Goal: Information Seeking & Learning: Learn about a topic

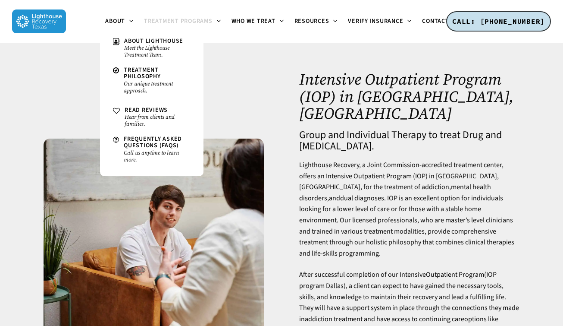
click at [119, 15] on li "About About Lighthouse Meet the Lighthouse Treatment Team. Treatment Philosophy…" at bounding box center [119, 21] width 39 height 43
click at [129, 43] on span "About Lighthouse" at bounding box center [153, 41] width 59 height 9
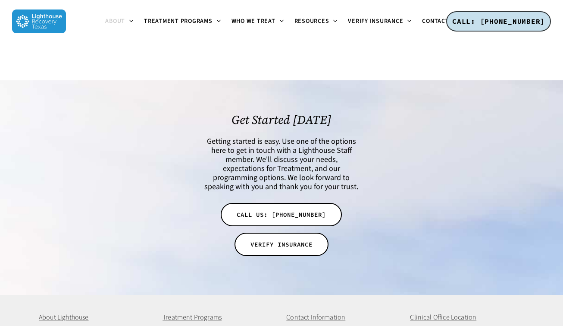
scroll to position [1808, 0]
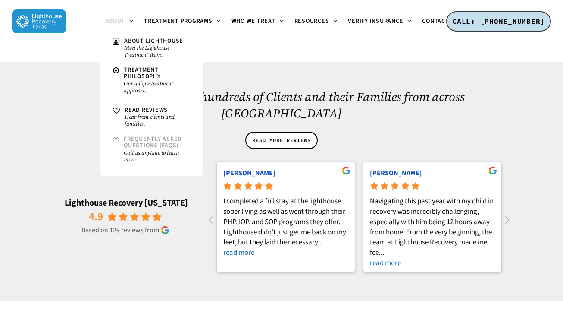
scroll to position [1200, 0]
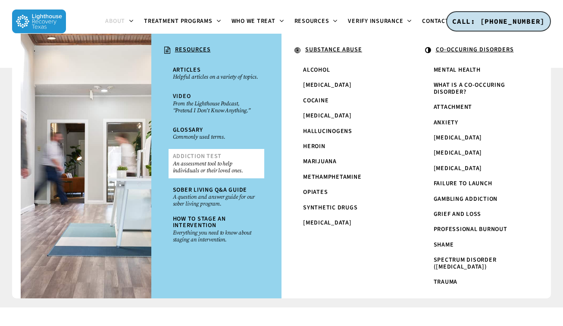
click at [207, 166] on small "An assessment tool to help individuals or their loved ones." at bounding box center [217, 167] width 88 height 14
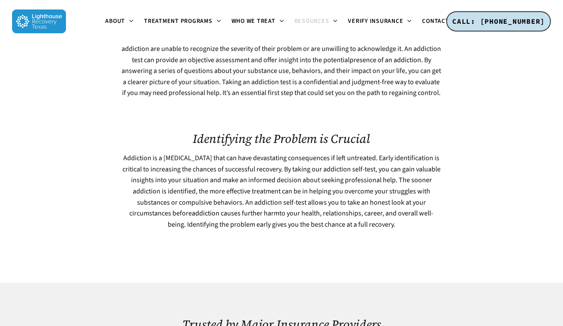
scroll to position [986, 0]
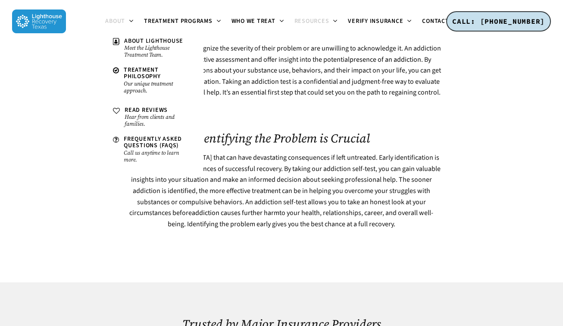
click at [124, 17] on span "About" at bounding box center [115, 21] width 20 height 9
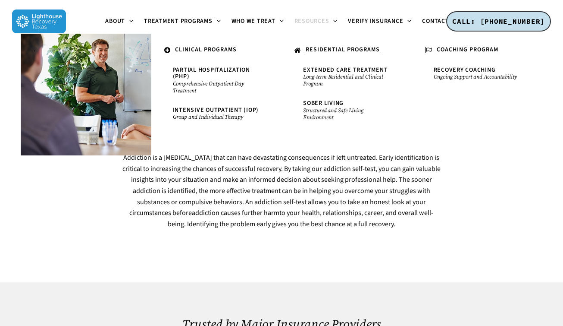
click at [144, 42] on li "." at bounding box center [86, 95] width 131 height 122
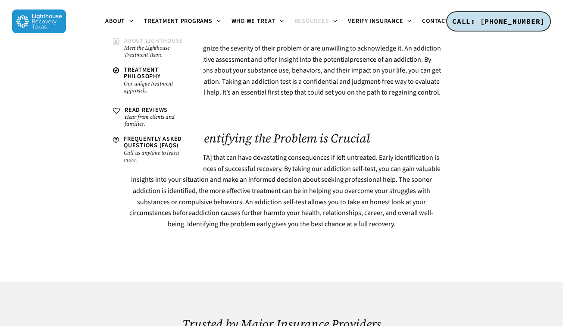
click at [129, 44] on small "Meet the Lighthouse Treatment Team." at bounding box center [157, 51] width 66 height 14
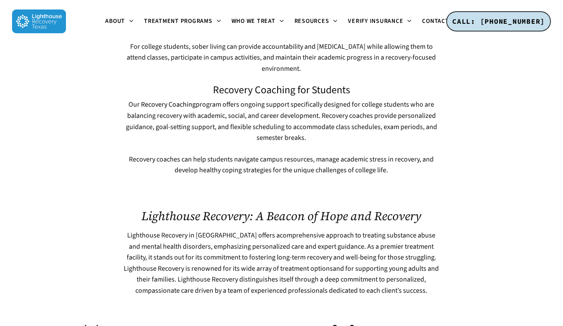
scroll to position [1252, 0]
